Goal: Browse casually

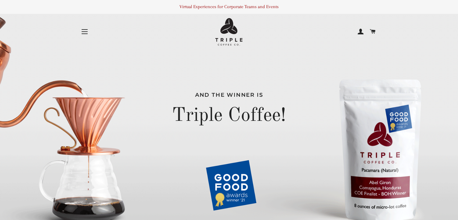
click at [85, 31] on button "Site navigation" at bounding box center [84, 31] width 15 height 15
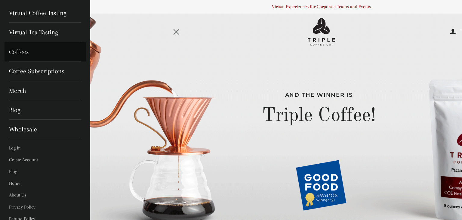
click at [24, 50] on link "Coffees" at bounding box center [45, 51] width 81 height 19
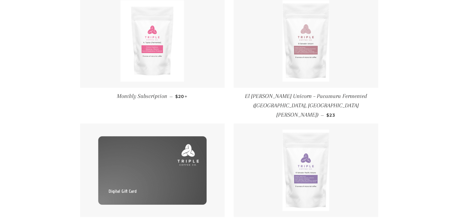
scroll to position [115, 0]
click at [158, 59] on img at bounding box center [152, 41] width 64 height 81
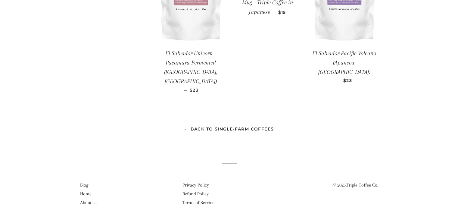
scroll to position [553, 0]
click at [93, 201] on link "About Us" at bounding box center [88, 202] width 17 height 5
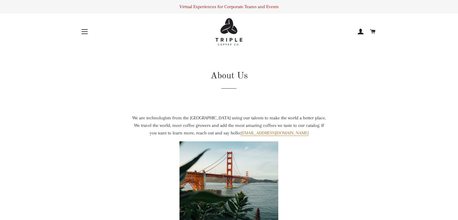
click at [85, 33] on span "button" at bounding box center [85, 33] width 6 height 1
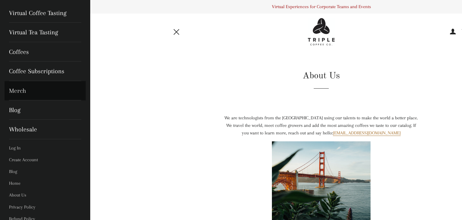
click at [18, 88] on link "Merch" at bounding box center [45, 90] width 81 height 19
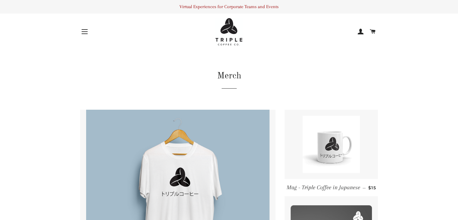
click at [85, 30] on button "Site navigation" at bounding box center [84, 31] width 15 height 15
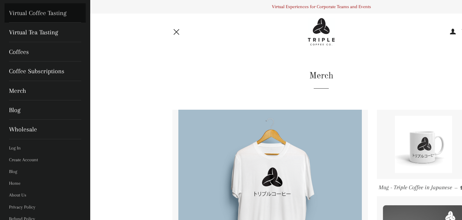
click at [35, 14] on link "Virtual Coffee Tasting" at bounding box center [45, 12] width 81 height 19
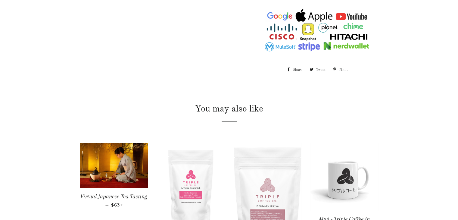
scroll to position [559, 0]
